Goal: Communication & Community: Connect with others

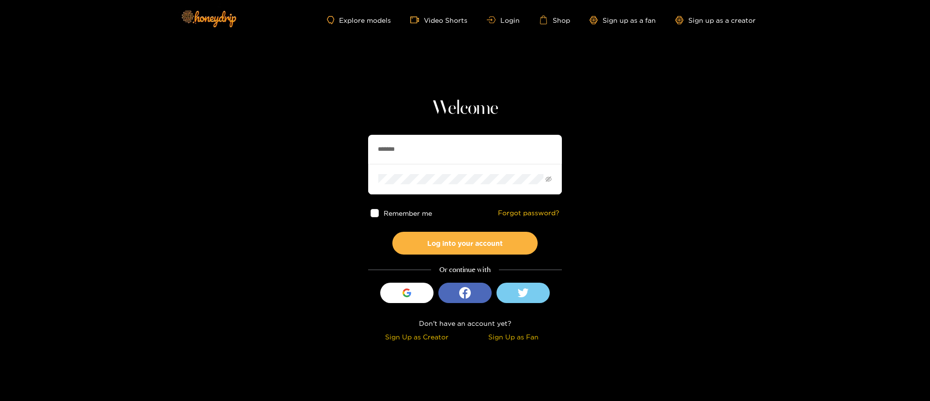
click at [423, 163] on input "*******" at bounding box center [465, 149] width 194 height 29
type input "*********"
click at [456, 242] on button "Log into your account" at bounding box center [464, 243] width 145 height 23
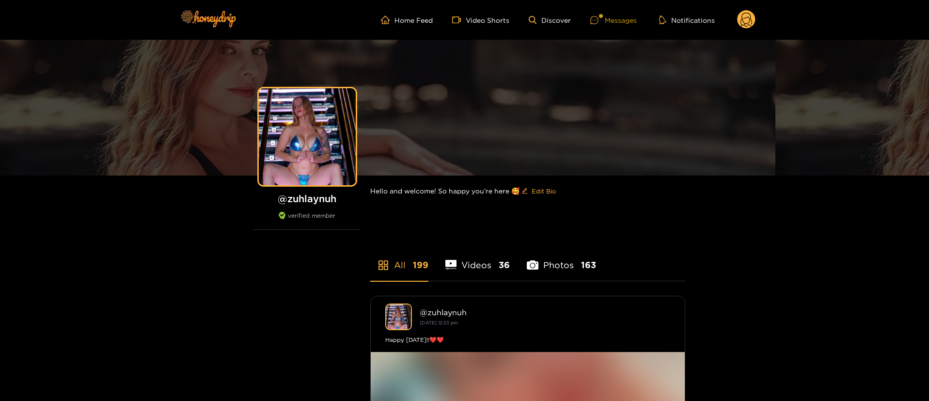
click at [612, 23] on div "Messages" at bounding box center [613, 20] width 47 height 11
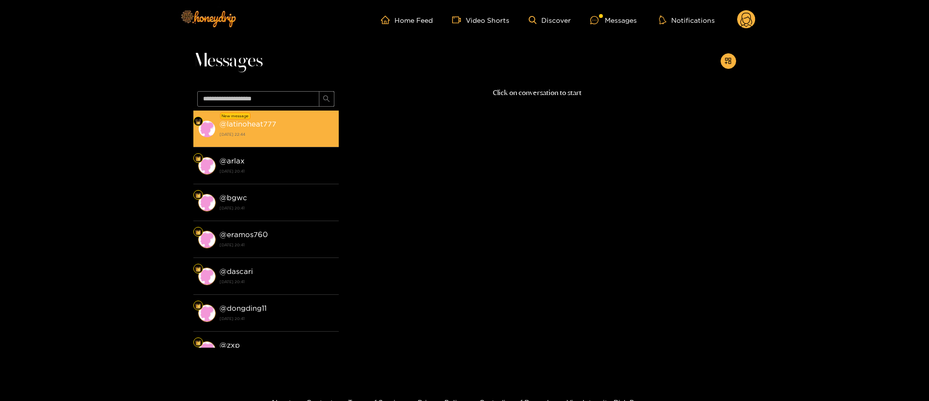
click at [266, 130] on strong "[DATE] 22:44" at bounding box center [277, 134] width 114 height 9
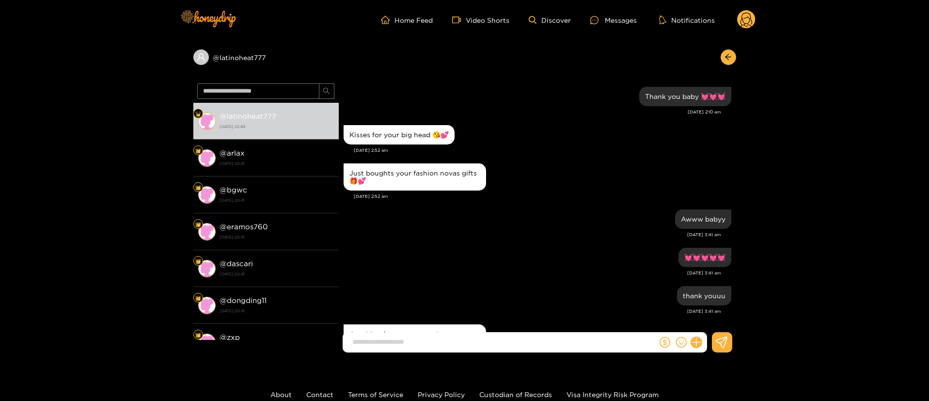
scroll to position [933, 0]
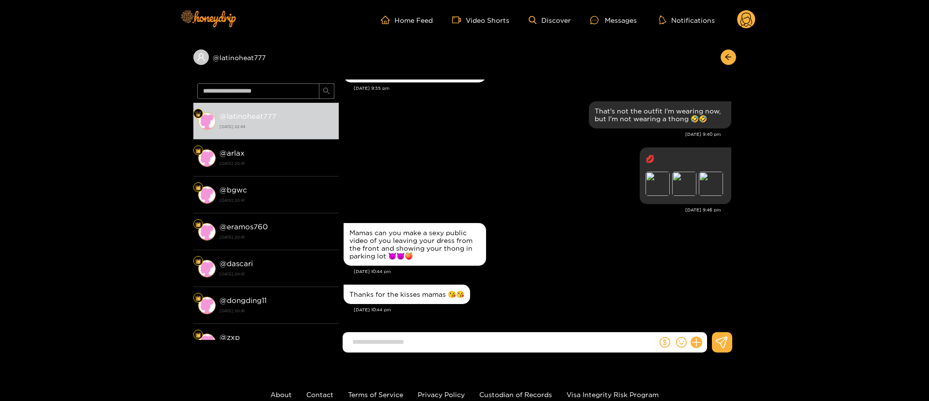
click at [547, 226] on div "Mamas can you make a sexy public video of you leaving your dress from the front…" at bounding box center [538, 243] width 388 height 47
click at [548, 227] on div "Mamas can you make a sexy public video of you leaving your dress from the front…" at bounding box center [538, 243] width 388 height 47
click at [468, 184] on div "💋 Preview Preview Preview" at bounding box center [538, 176] width 388 height 62
click at [506, 250] on div "Mamas can you make a sexy public video of you leaving your dress from the front…" at bounding box center [538, 243] width 388 height 47
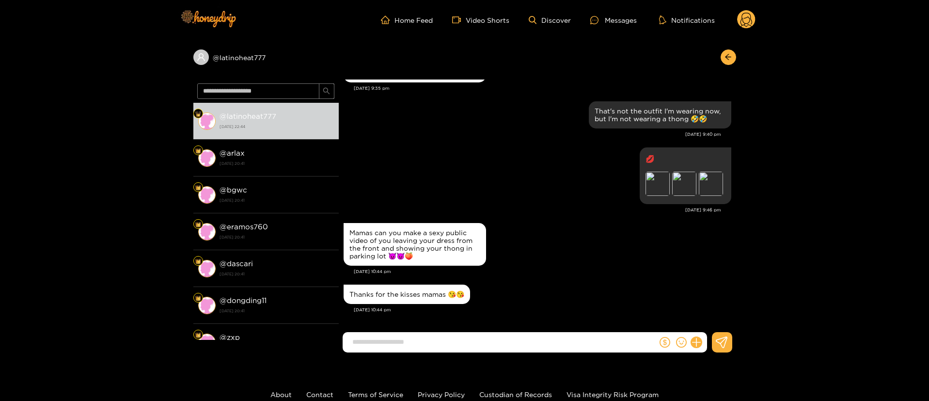
click at [735, 22] on ul "Home Feed Video Shorts Discover Messages Notifications" at bounding box center [568, 19] width 375 height 19
click at [744, 23] on icon at bounding box center [746, 21] width 12 height 17
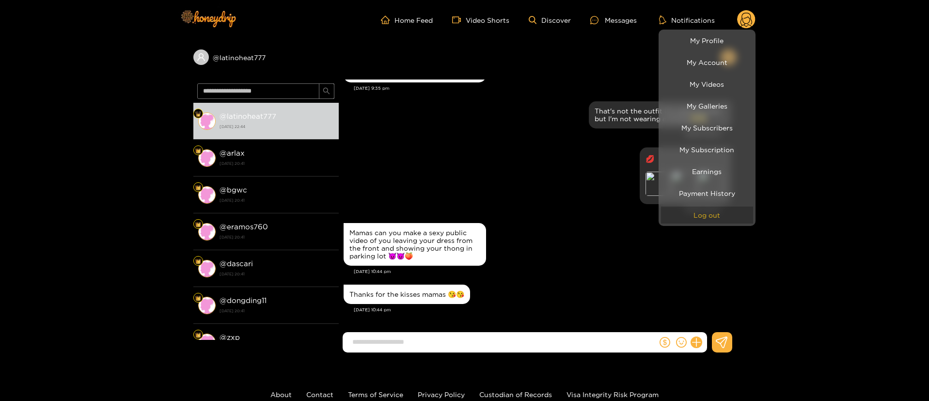
click at [710, 220] on button "Log out" at bounding box center [707, 214] width 92 height 17
